Goal: Task Accomplishment & Management: Manage account settings

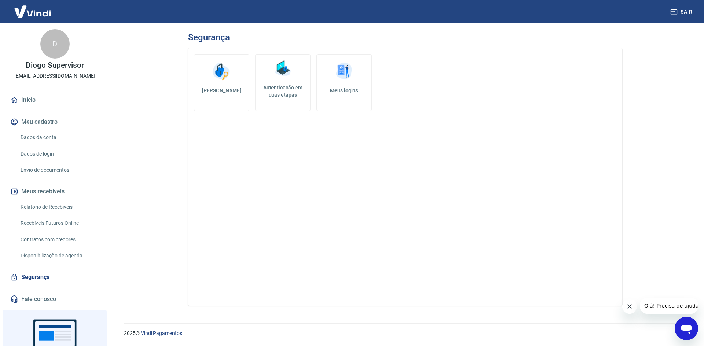
click at [270, 97] on h5 "Autenticação em duas etapas" at bounding box center [282, 91] width 49 height 15
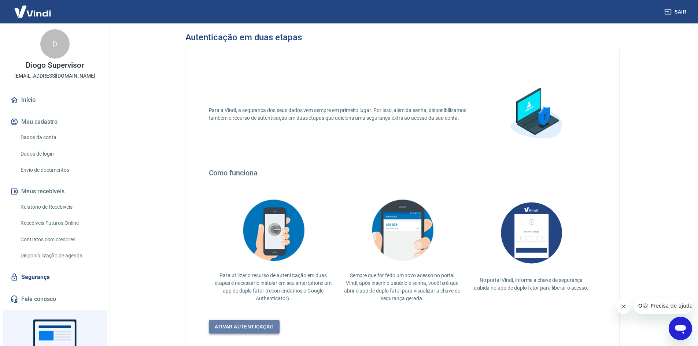
click at [244, 328] on link "Ativar autenticação" at bounding box center [244, 327] width 71 height 14
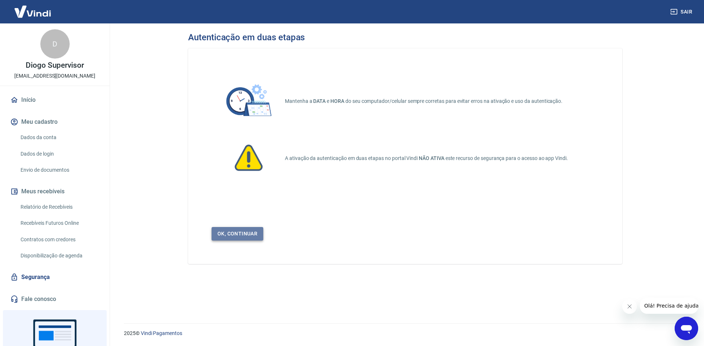
click at [248, 236] on link "Ok, continuar" at bounding box center [237, 234] width 52 height 14
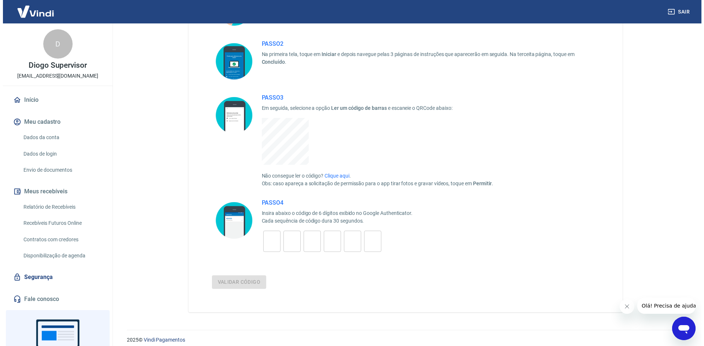
scroll to position [110, 0]
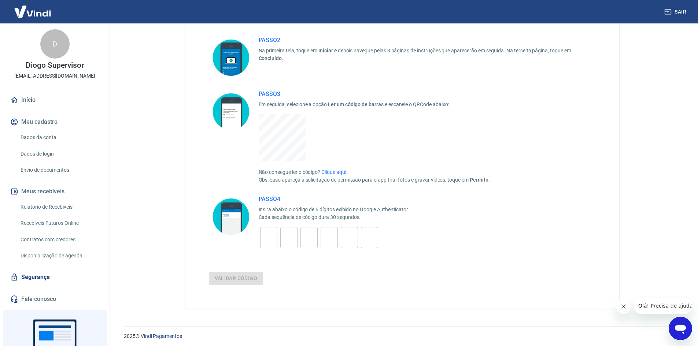
click at [270, 233] on input "tel" at bounding box center [268, 238] width 17 height 16
type input "0"
type input "1"
type input "4"
type input "9"
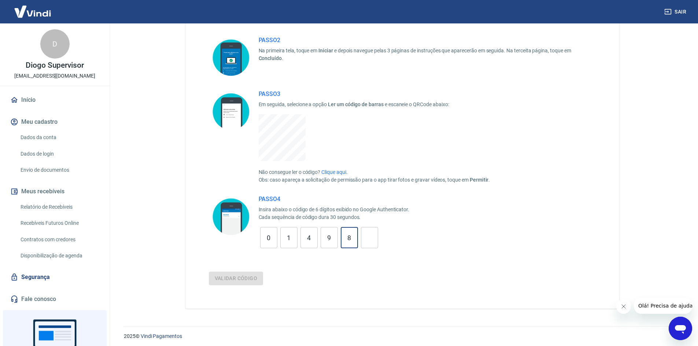
type input "8"
type input "5"
click at [254, 278] on button "Validar código" at bounding box center [236, 279] width 55 height 14
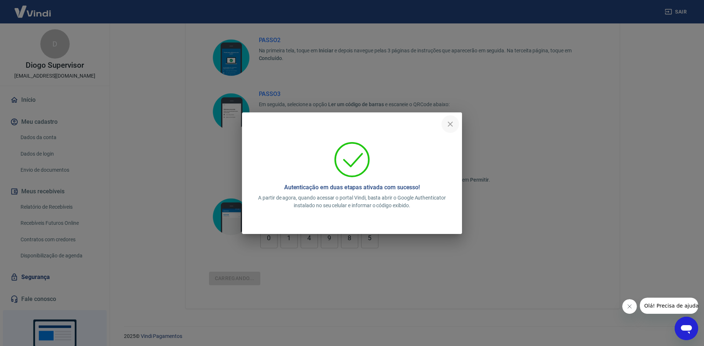
click at [453, 128] on icon "close" at bounding box center [450, 124] width 9 height 9
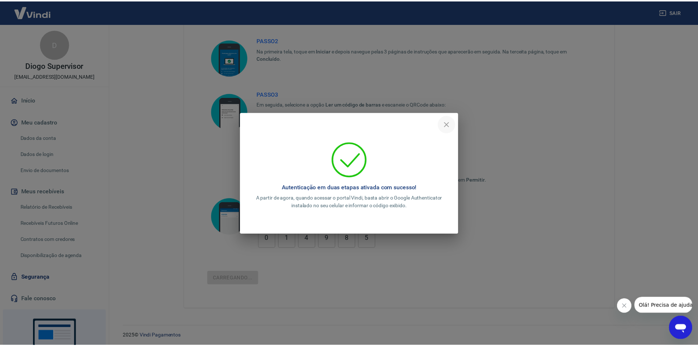
scroll to position [48, 0]
